Goal: Find specific page/section: Find specific page/section

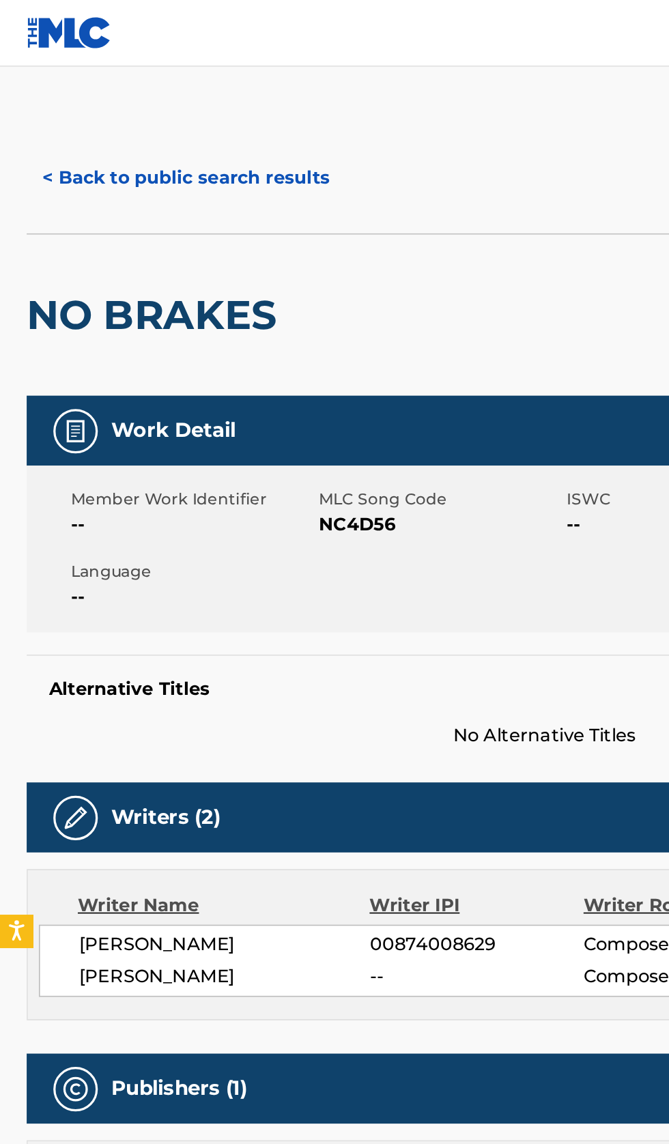
click at [119, 112] on button "< Back to public search results" at bounding box center [114, 109] width 196 height 34
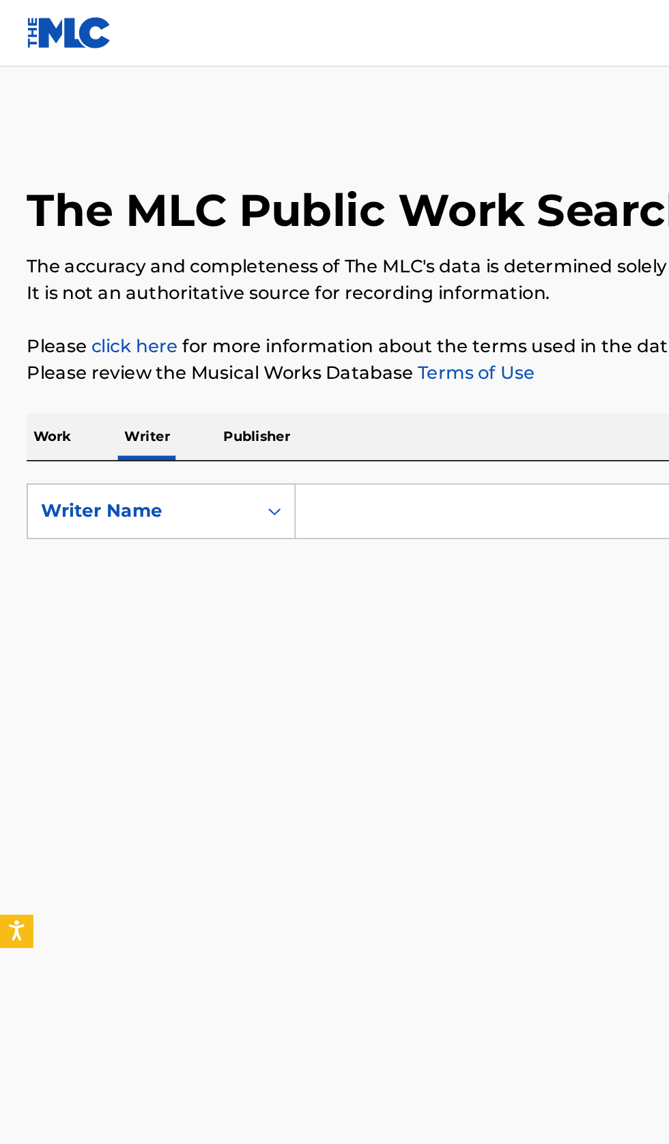
click at [287, 307] on input "Search Form" at bounding box center [417, 314] width 470 height 33
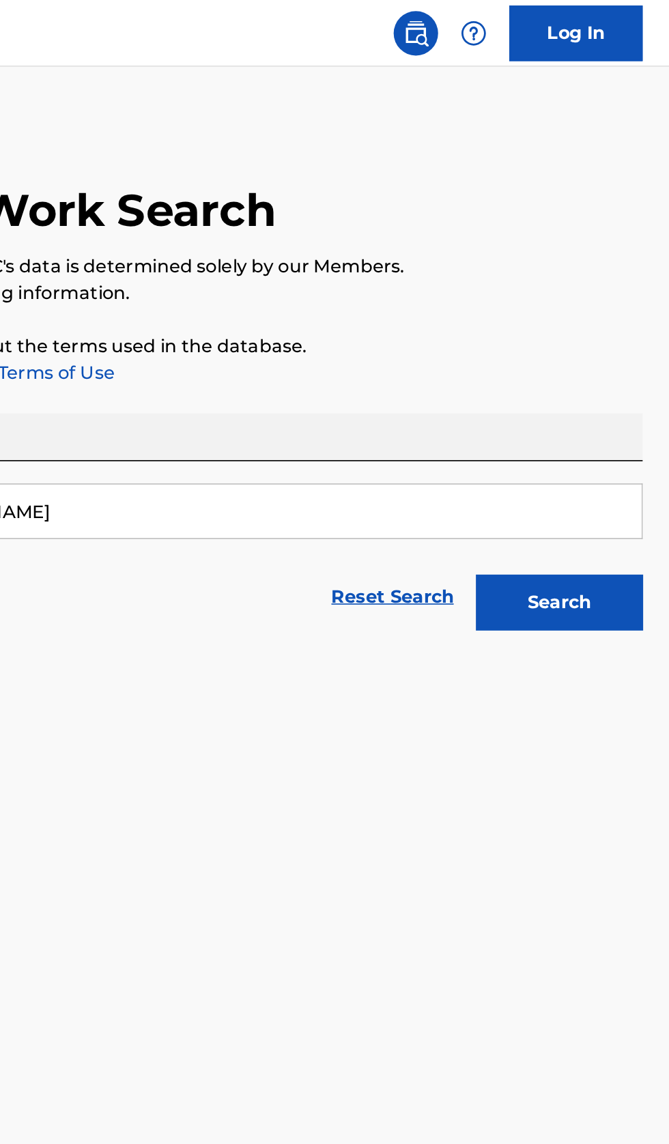
type input "Evgeniy Milkovsky"
click at [623, 365] on button "Search" at bounding box center [601, 370] width 102 height 34
